Goal: Task Accomplishment & Management: Manage account settings

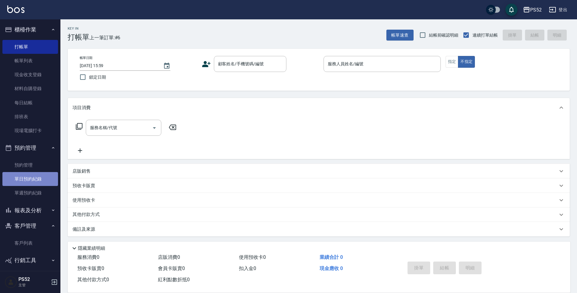
click at [33, 182] on link "單日預約紀錄" at bounding box center [30, 179] width 56 height 14
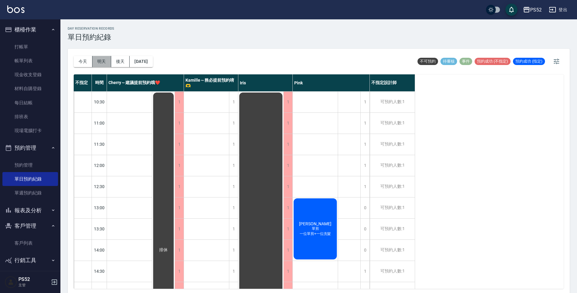
click at [98, 57] on button "明天" at bounding box center [101, 61] width 19 height 11
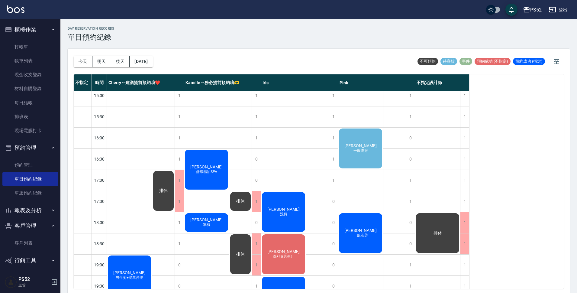
scroll to position [201, 0]
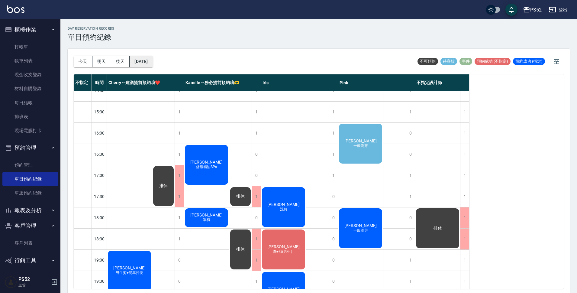
click at [153, 62] on button "[DATE]" at bounding box center [141, 61] width 23 height 11
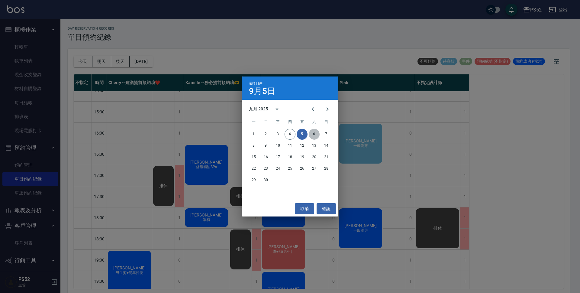
click at [315, 134] on button "6" at bounding box center [314, 134] width 11 height 11
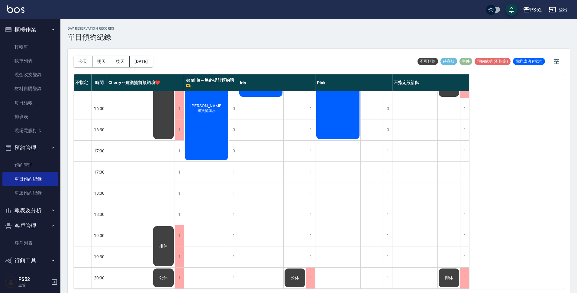
scroll to position [231, 0]
click at [147, 65] on button "[DATE]" at bounding box center [141, 61] width 23 height 11
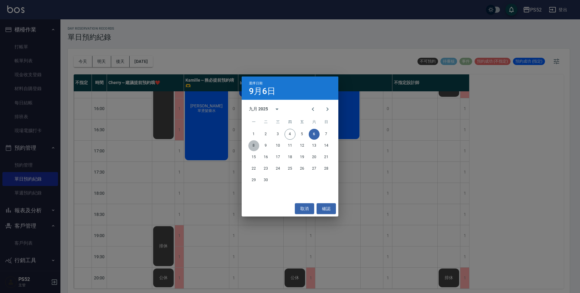
click at [254, 146] on button "8" at bounding box center [253, 145] width 11 height 11
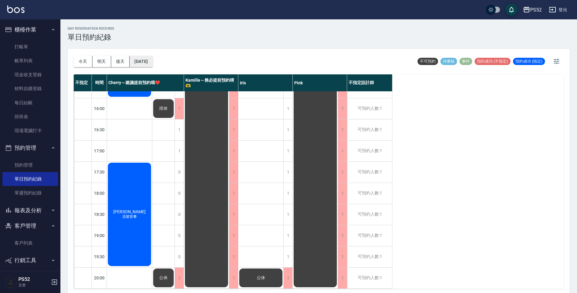
click at [152, 63] on button "[DATE]" at bounding box center [141, 61] width 23 height 11
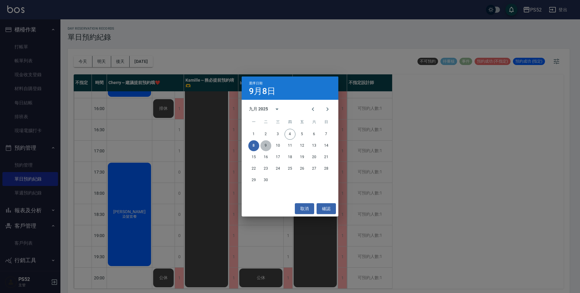
click at [266, 142] on button "9" at bounding box center [265, 145] width 11 height 11
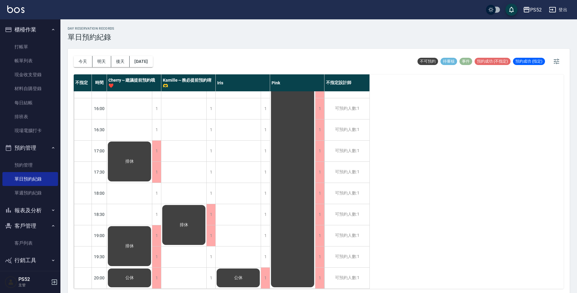
click at [153, 67] on div "[DATE] [DATE] [DATE] [DATE]" at bounding box center [113, 62] width 79 height 26
click at [153, 63] on button "[DATE]" at bounding box center [141, 61] width 23 height 11
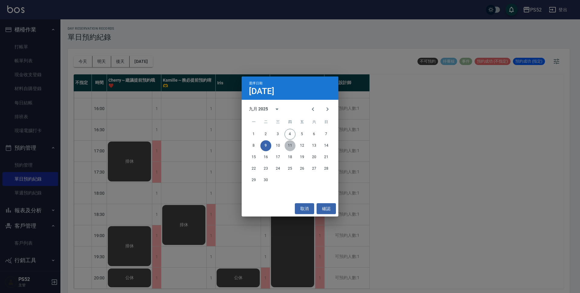
click at [289, 144] on button "11" at bounding box center [290, 145] width 11 height 11
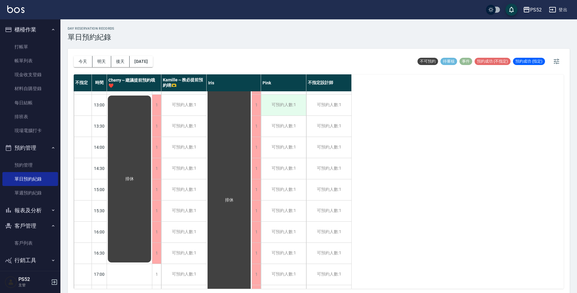
scroll to position [100, 0]
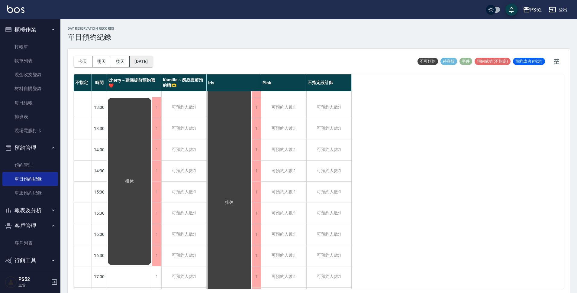
click at [146, 60] on button "[DATE]" at bounding box center [141, 61] width 23 height 11
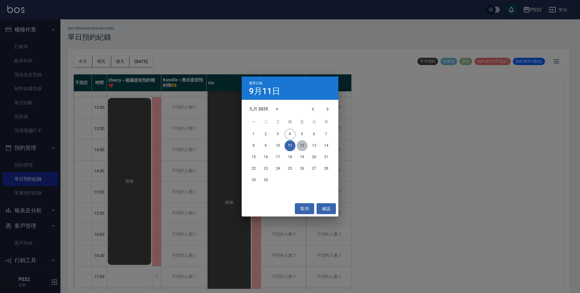
click at [304, 141] on button "12" at bounding box center [302, 145] width 11 height 11
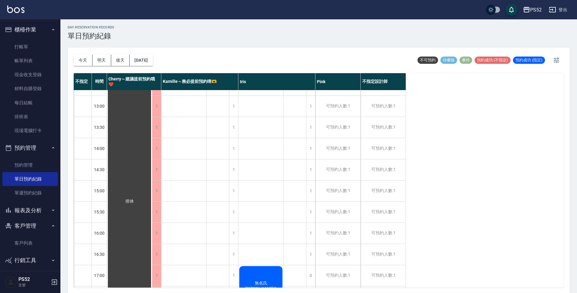
scroll to position [2, 0]
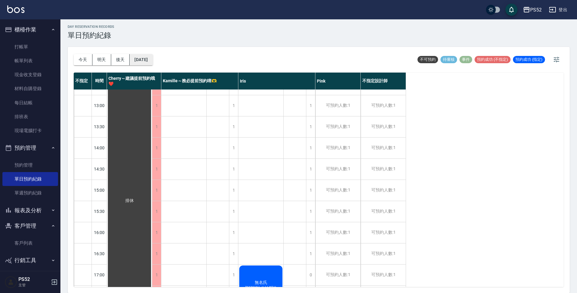
click at [149, 55] on button "[DATE]" at bounding box center [141, 59] width 23 height 11
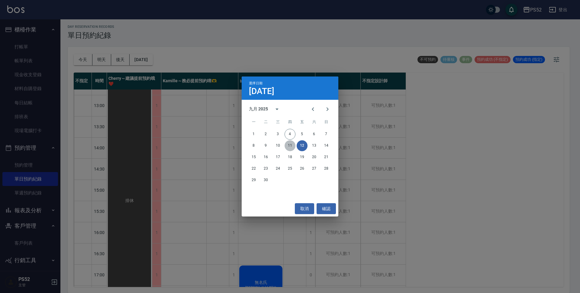
click at [289, 143] on button "11" at bounding box center [290, 145] width 11 height 11
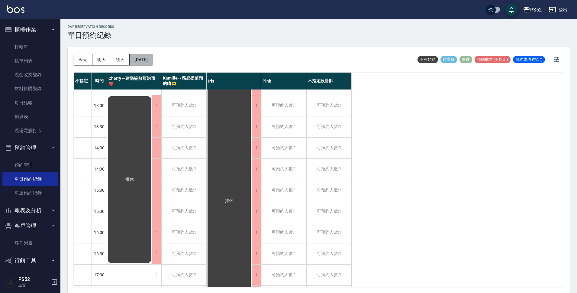
click at [150, 63] on button "[DATE]" at bounding box center [141, 59] width 23 height 11
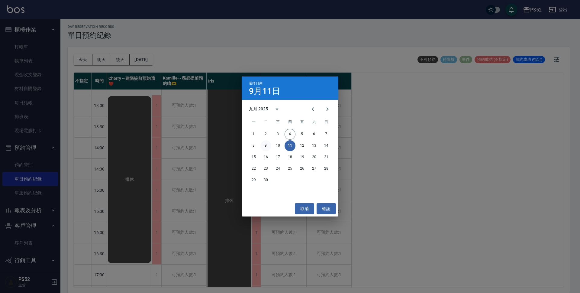
click at [267, 144] on button "9" at bounding box center [265, 145] width 11 height 11
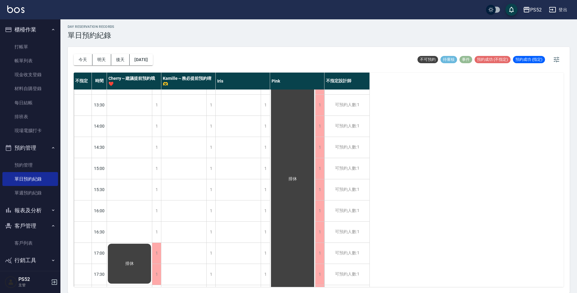
scroll to position [130, 0]
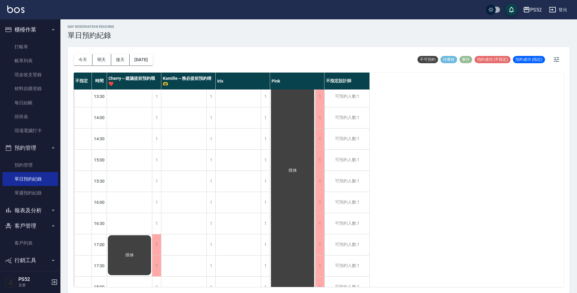
click at [148, 51] on div "[DATE] [DATE] [DATE] [DATE]" at bounding box center [113, 60] width 79 height 26
click at [147, 56] on button "[DATE]" at bounding box center [141, 59] width 23 height 11
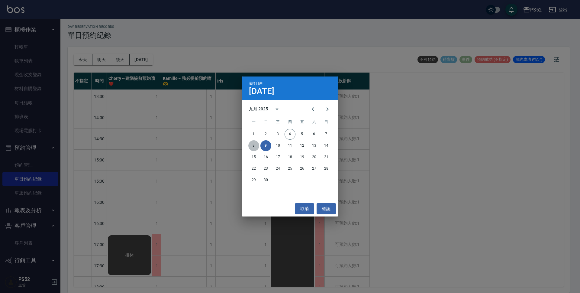
click at [254, 143] on button "8" at bounding box center [253, 145] width 11 height 11
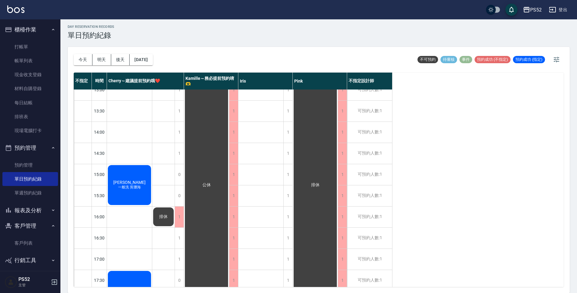
scroll to position [110, 0]
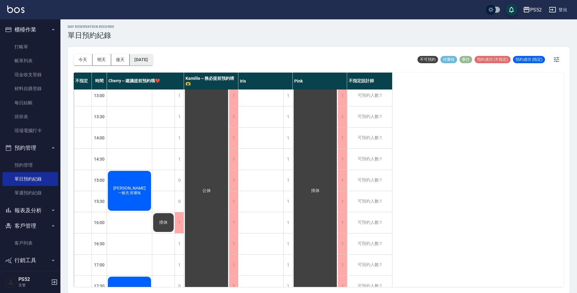
click at [146, 61] on button "[DATE]" at bounding box center [141, 59] width 23 height 11
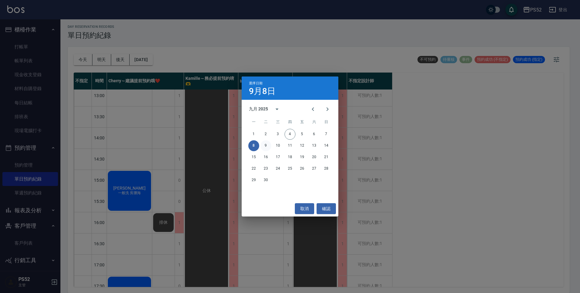
click at [266, 145] on button "9" at bounding box center [265, 145] width 11 height 11
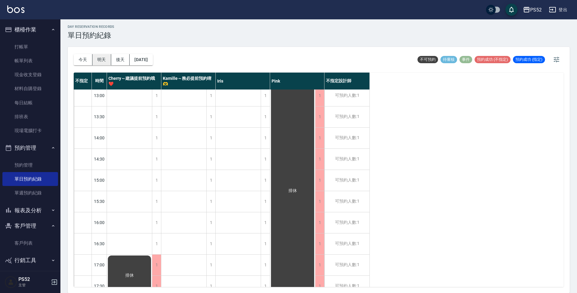
click at [98, 61] on button "明天" at bounding box center [101, 59] width 19 height 11
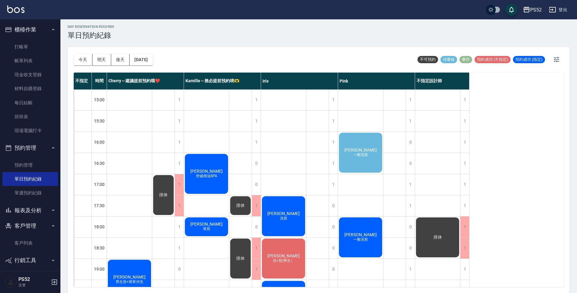
scroll to position [231, 0]
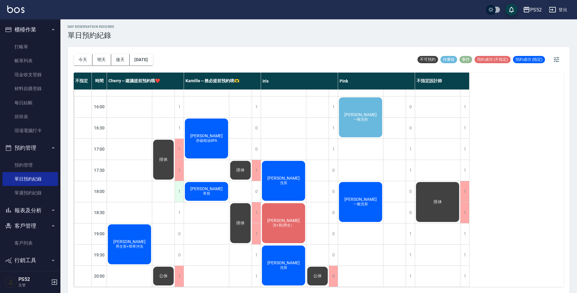
click at [180, 184] on div "1" at bounding box center [179, 191] width 9 height 21
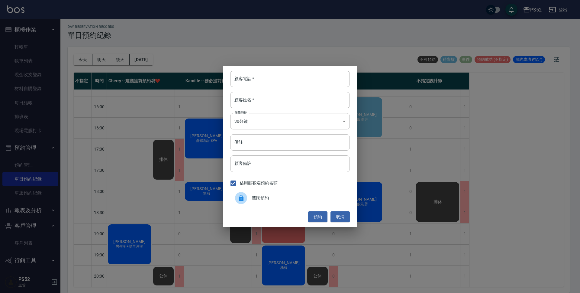
click at [295, 195] on span "關閉預約" at bounding box center [298, 198] width 93 height 6
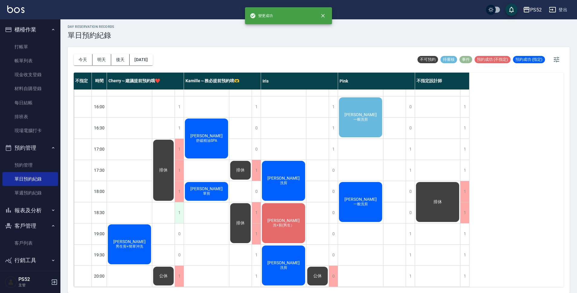
click at [181, 207] on div "1" at bounding box center [179, 212] width 9 height 21
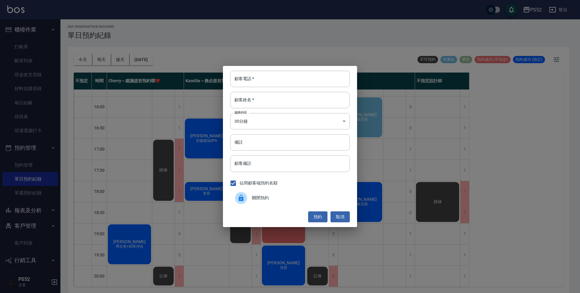
click at [284, 202] on div "關閉預約" at bounding box center [290, 197] width 120 height 17
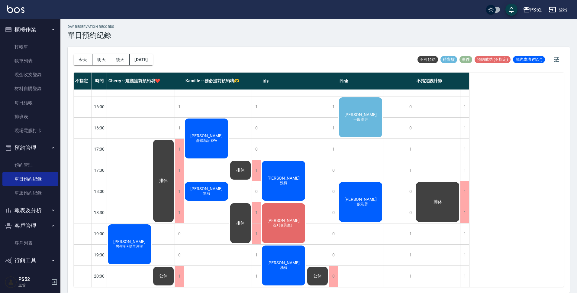
click at [318, 273] on span "公休" at bounding box center [317, 275] width 11 height 5
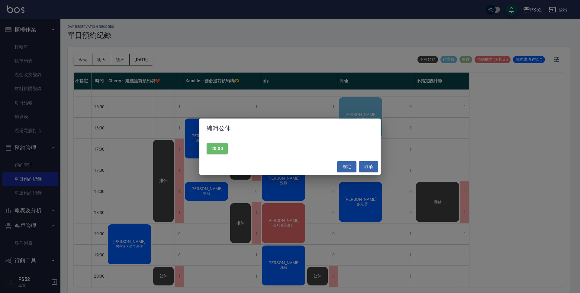
click at [212, 140] on div "20:00" at bounding box center [289, 148] width 181 height 21
click at [217, 146] on button "20:00" at bounding box center [217, 148] width 21 height 11
click at [342, 166] on button "確定" at bounding box center [346, 166] width 19 height 11
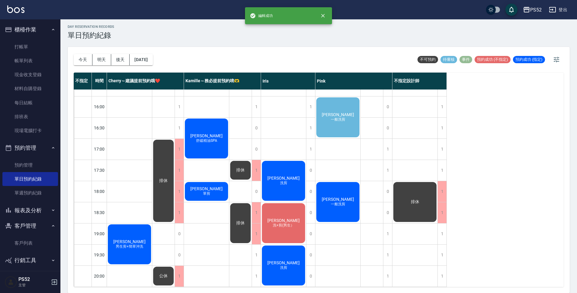
click at [340, 121] on div "[PERSON_NAME]洗剪" at bounding box center [337, 117] width 45 height 42
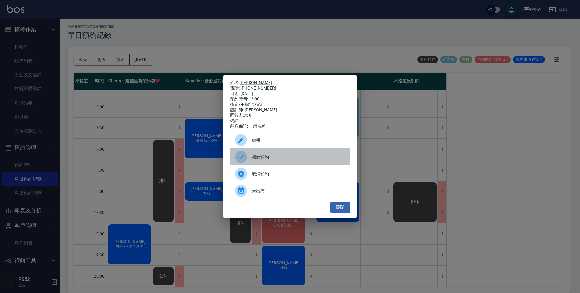
click at [285, 155] on div "接受預約" at bounding box center [290, 156] width 120 height 17
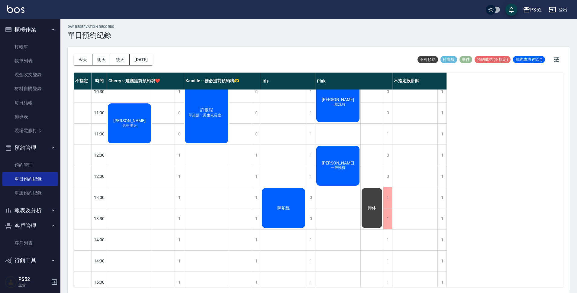
scroll to position [0, 0]
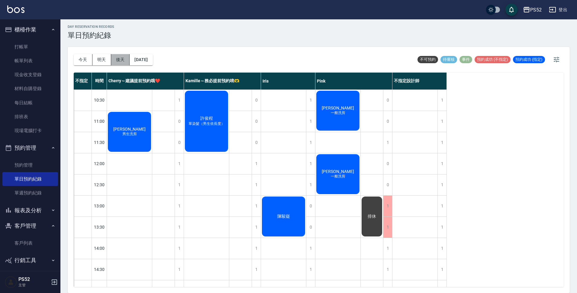
click at [128, 61] on button "後天" at bounding box center [120, 59] width 19 height 11
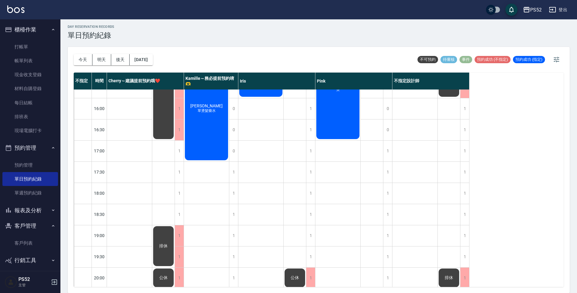
scroll to position [231, 0]
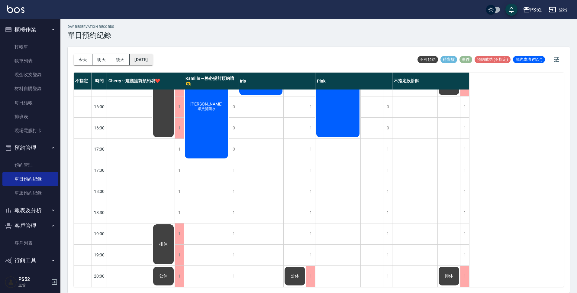
click at [150, 55] on button "[DATE]" at bounding box center [141, 59] width 23 height 11
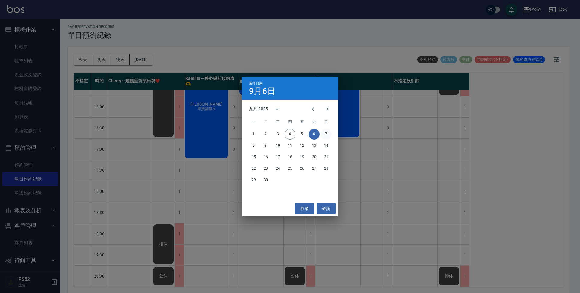
click at [330, 138] on button "7" at bounding box center [326, 134] width 11 height 11
